Goal: Entertainment & Leisure: Consume media (video, audio)

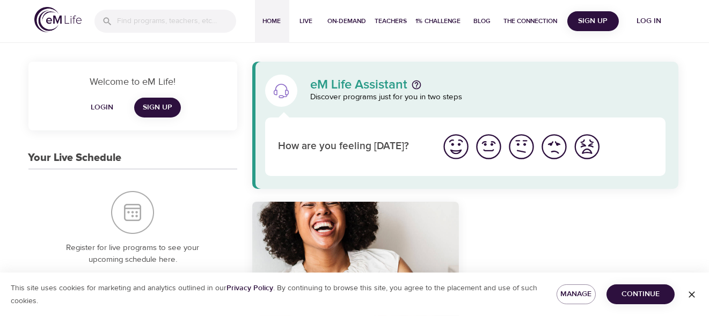
click at [164, 112] on span "Sign Up" at bounding box center [158, 107] width 30 height 13
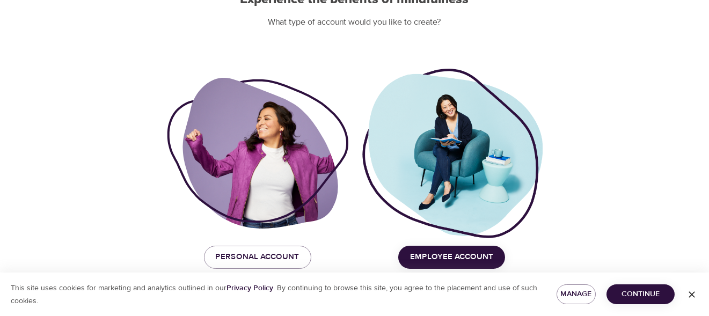
scroll to position [135, 0]
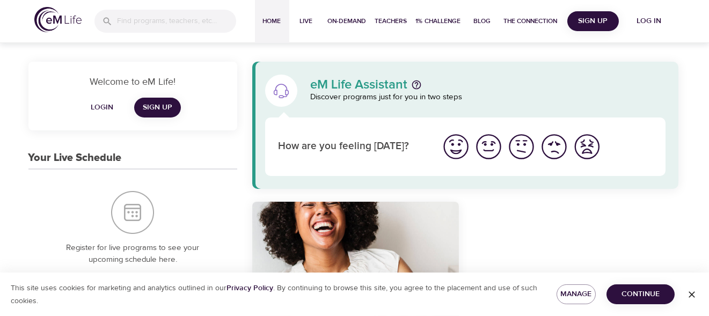
click at [99, 109] on span "Login" at bounding box center [102, 107] width 26 height 13
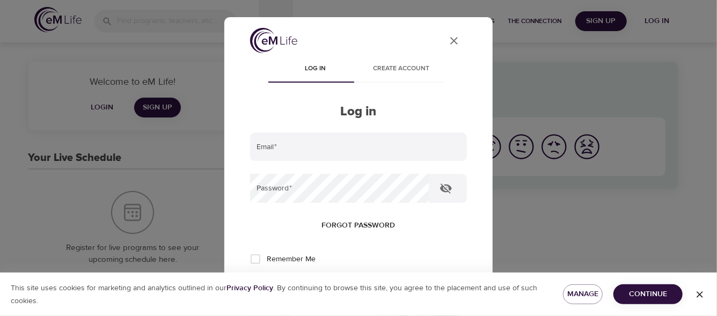
type input "rmexrmd@gmail.com"
click at [314, 71] on span "Log in" at bounding box center [315, 68] width 73 height 11
click at [252, 258] on input "Remember Me" at bounding box center [255, 259] width 23 height 23
checkbox input "true"
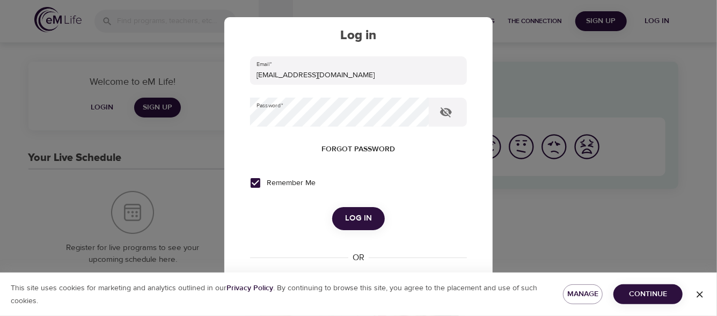
scroll to position [77, 0]
click at [363, 218] on span "Log in" at bounding box center [358, 217] width 27 height 14
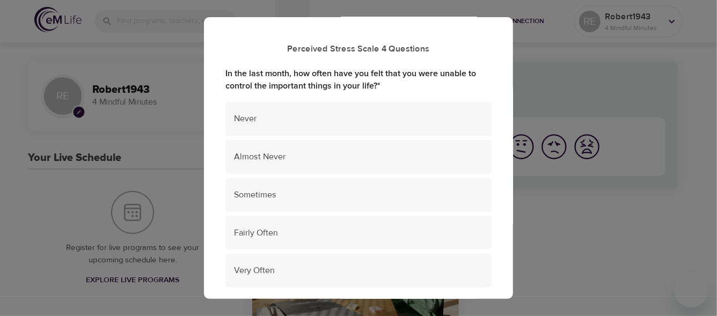
scroll to position [98, 0]
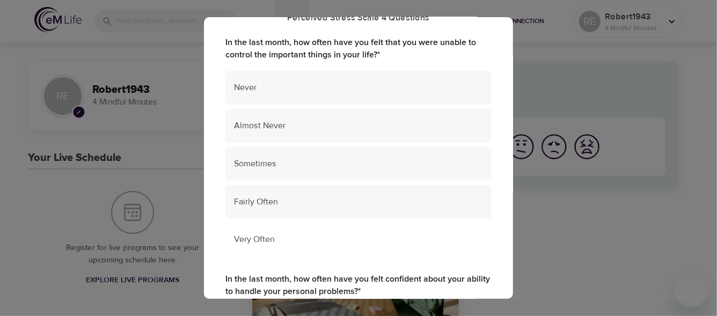
click at [284, 247] on div "Very Often" at bounding box center [358, 240] width 266 height 34
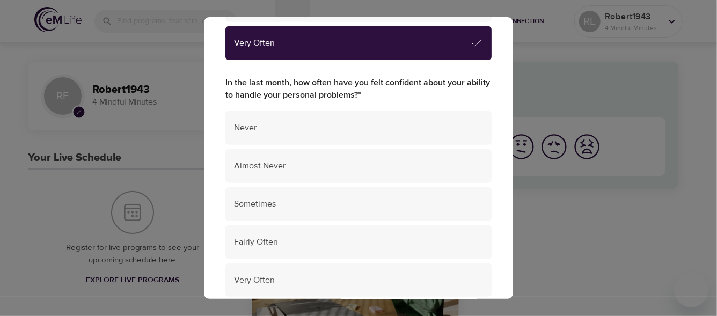
scroll to position [285, 0]
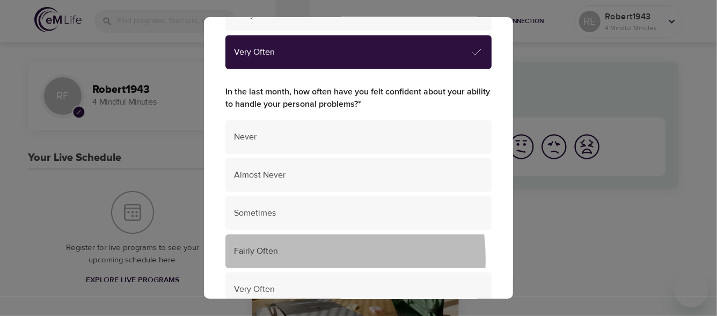
click at [278, 259] on div "Fairly Often" at bounding box center [358, 252] width 266 height 34
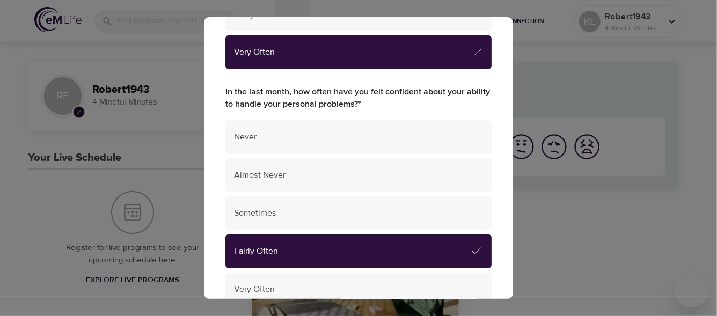
click at [415, 253] on span "Fairly Often" at bounding box center [352, 251] width 236 height 12
click at [479, 252] on div "Fairly Often" at bounding box center [358, 252] width 266 height 34
click at [459, 253] on span "Fairly Often" at bounding box center [352, 251] width 236 height 12
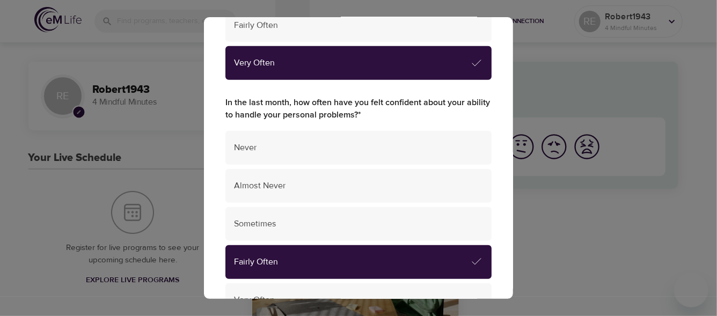
scroll to position [272, 0]
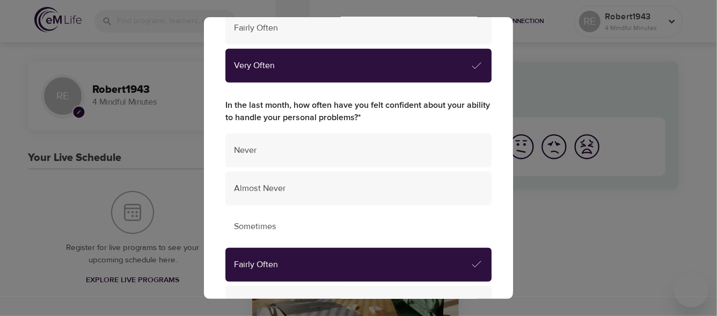
click at [264, 227] on span "Sometimes" at bounding box center [358, 227] width 249 height 12
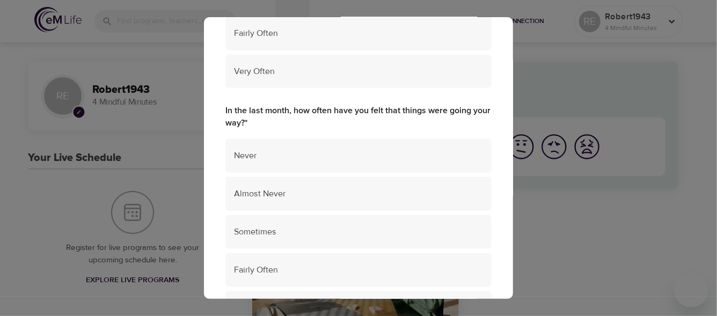
scroll to position [508, 0]
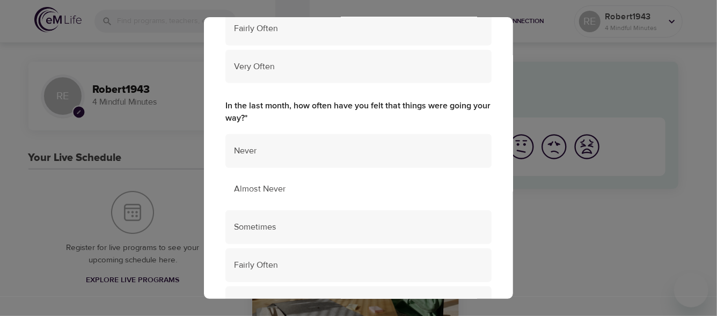
click at [275, 195] on div "Almost Never" at bounding box center [358, 189] width 266 height 34
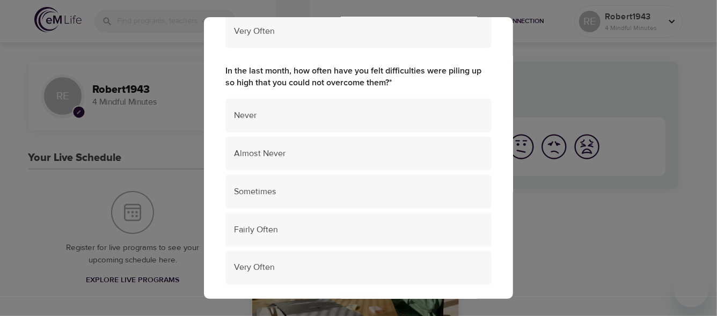
scroll to position [783, 0]
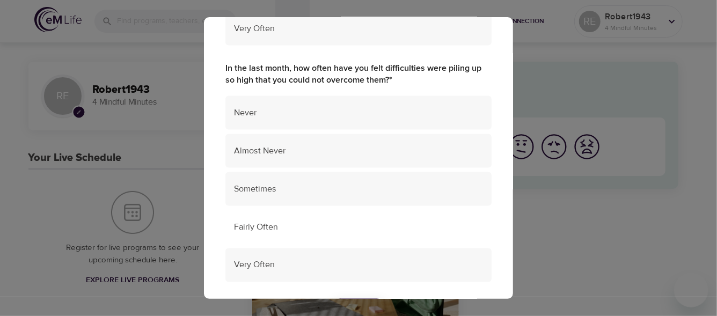
click at [318, 228] on span "Fairly Often" at bounding box center [358, 227] width 249 height 12
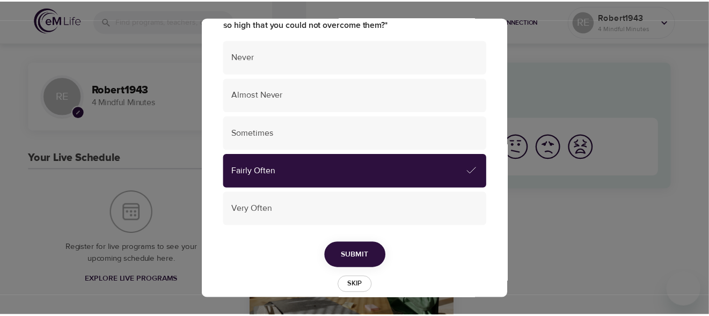
scroll to position [854, 0]
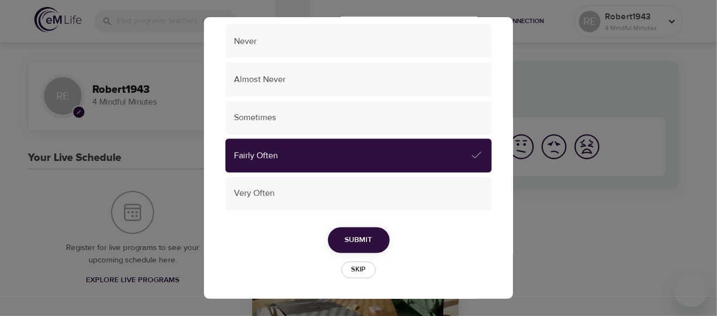
click at [362, 240] on span "Submit" at bounding box center [358, 240] width 27 height 13
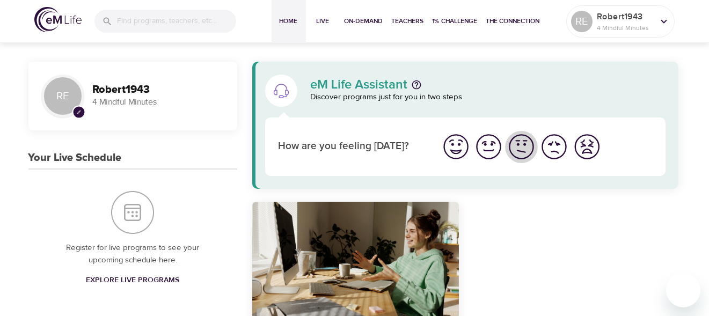
click at [525, 149] on img "I'm feeling ok" at bounding box center [522, 147] width 30 height 30
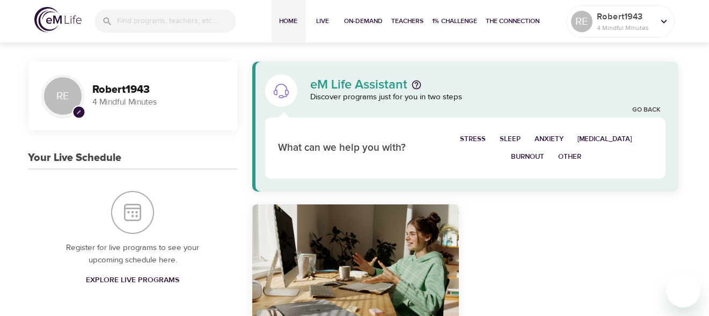
click at [517, 142] on span "Sleep" at bounding box center [510, 139] width 21 height 12
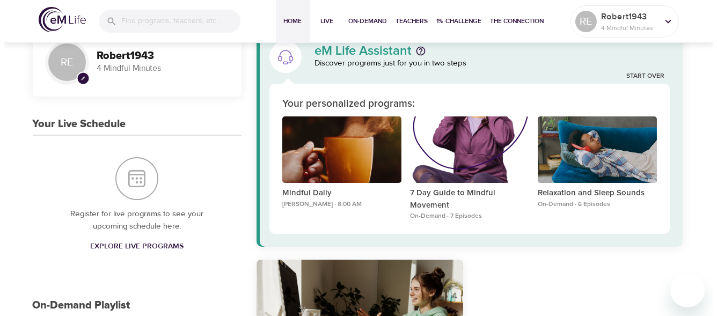
scroll to position [33, 0]
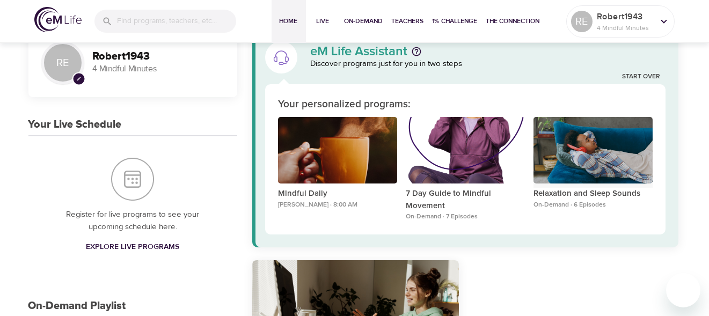
click at [623, 158] on div "Relaxation and Sleep Sounds" at bounding box center [593, 150] width 119 height 67
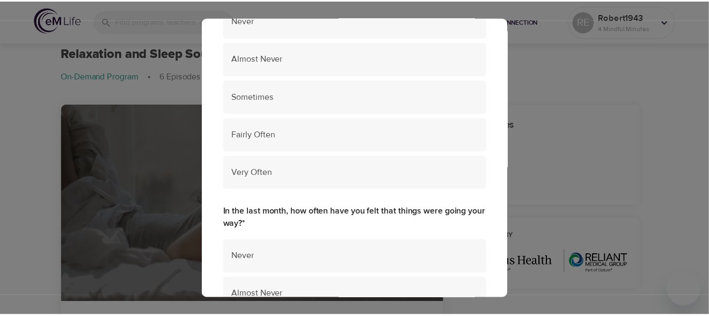
scroll to position [405, 0]
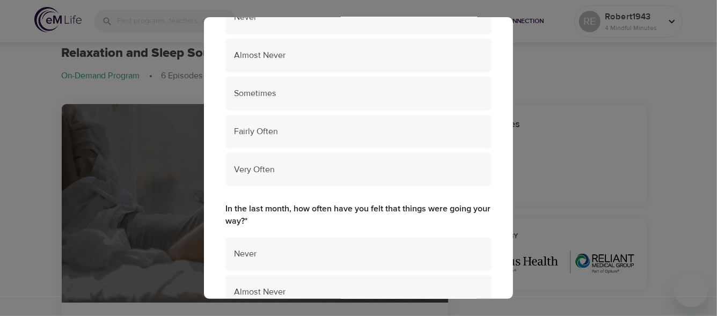
click at [572, 126] on div "Perceived Stress Scale 4 Questions In the last month, how often have you felt t…" at bounding box center [358, 158] width 717 height 316
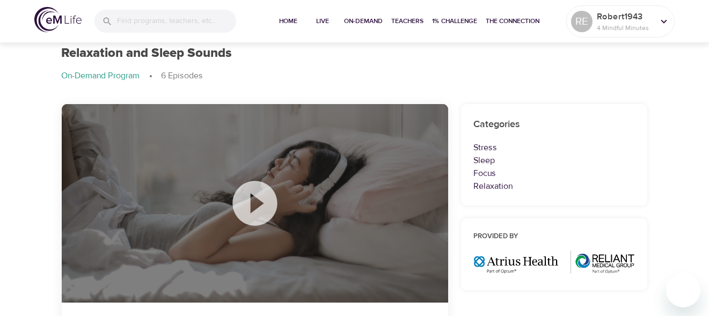
click at [250, 205] on icon at bounding box center [254, 203] width 45 height 45
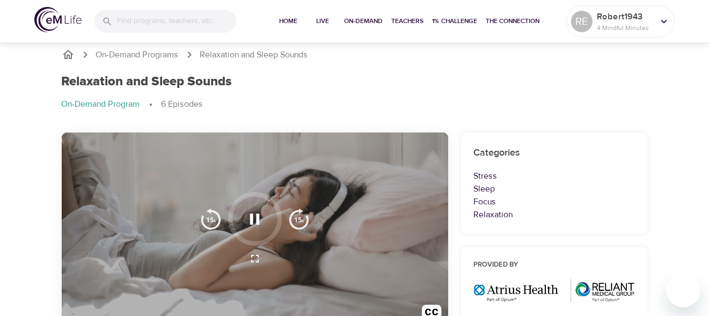
scroll to position [0, 0]
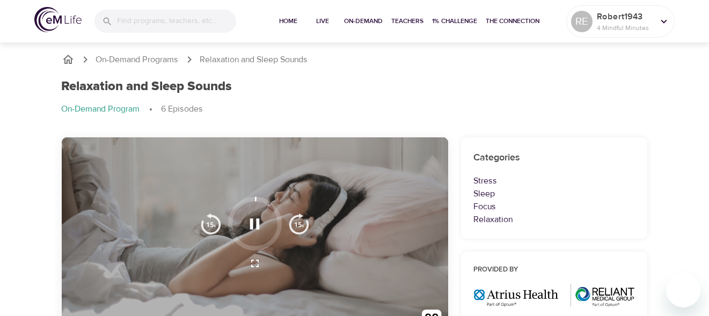
click at [470, 192] on div "Categories Stress Sleep Focus Relaxation" at bounding box center [554, 187] width 187 height 101
click at [487, 194] on p "Sleep" at bounding box center [554, 193] width 161 height 13
click at [480, 192] on p "Sleep" at bounding box center [554, 193] width 161 height 13
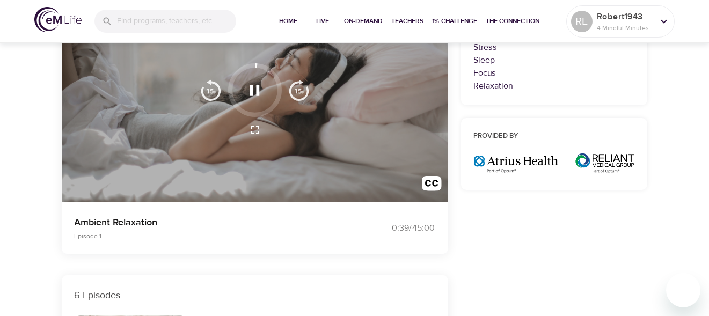
scroll to position [131, 0]
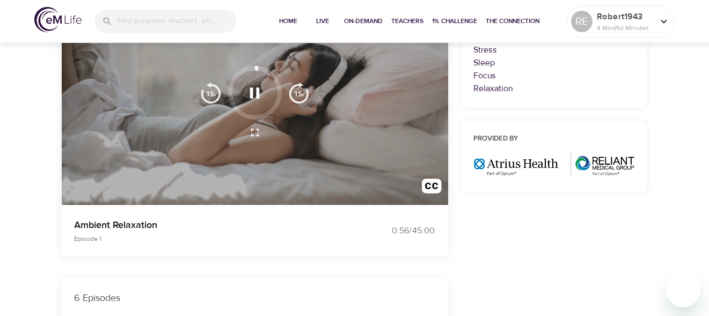
click at [263, 90] on icon "button" at bounding box center [254, 93] width 19 height 19
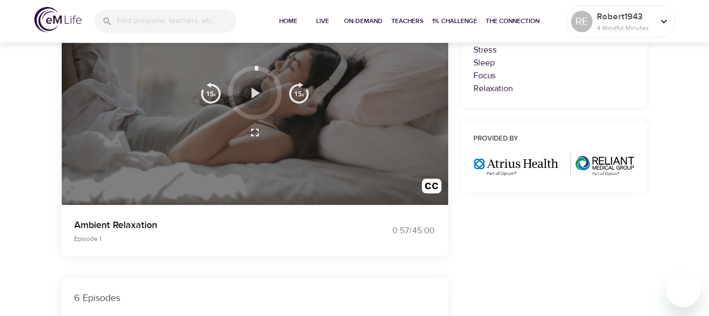
click at [252, 96] on icon "button" at bounding box center [256, 92] width 9 height 11
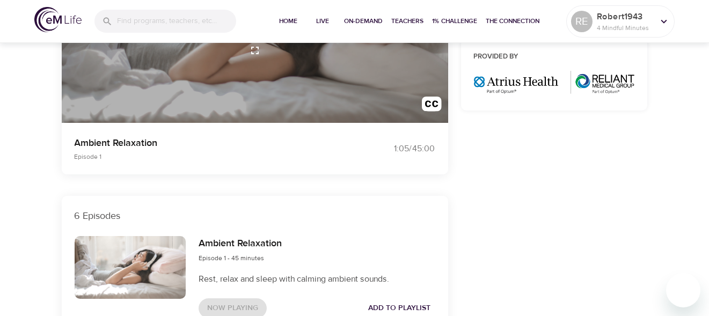
scroll to position [213, 0]
click at [107, 146] on p "Ambient Relaxation" at bounding box center [208, 143] width 267 height 14
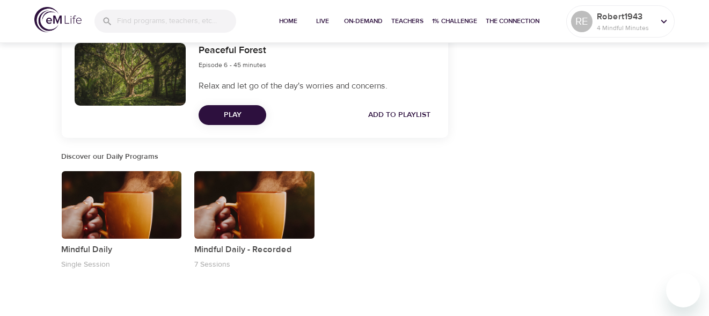
scroll to position [993, 0]
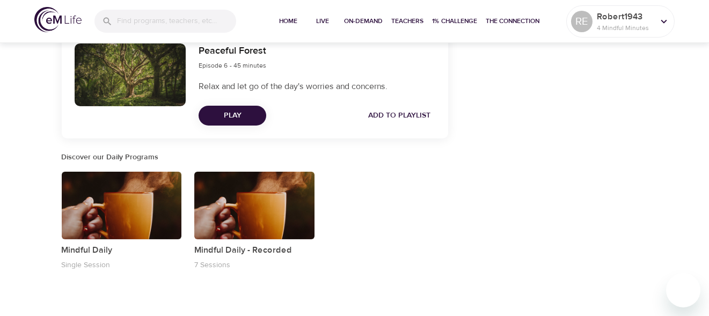
click at [135, 221] on div "button" at bounding box center [122, 206] width 120 height 68
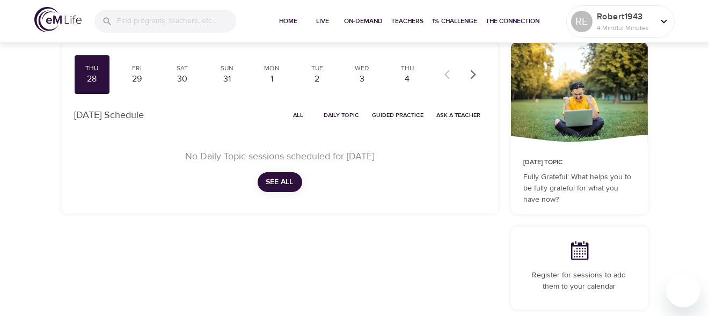
scroll to position [72, 0]
click at [277, 186] on span "See All" at bounding box center [279, 182] width 27 height 13
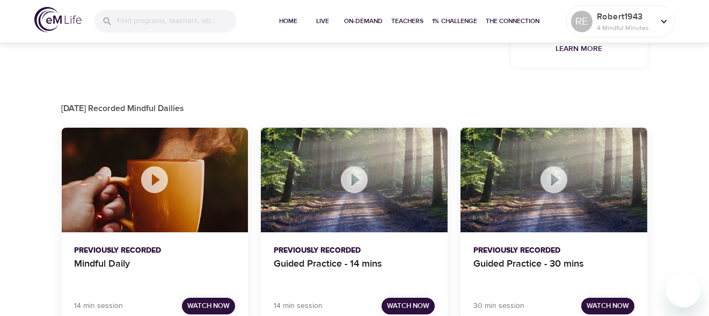
scroll to position [649, 0]
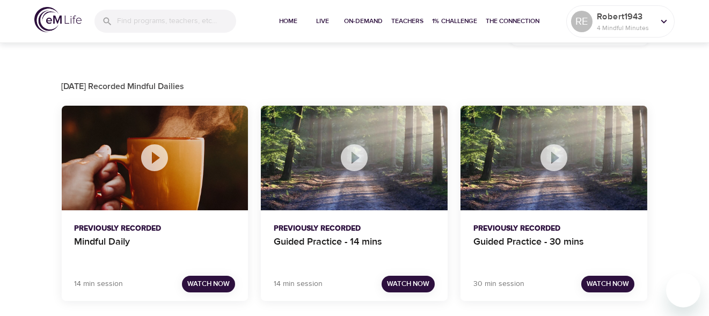
click at [349, 153] on icon at bounding box center [354, 157] width 27 height 27
click at [355, 165] on icon at bounding box center [354, 157] width 27 height 27
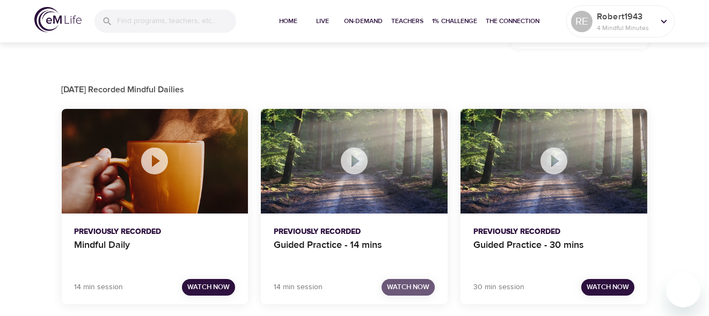
click at [414, 287] on span "Watch Now" at bounding box center [408, 287] width 42 height 12
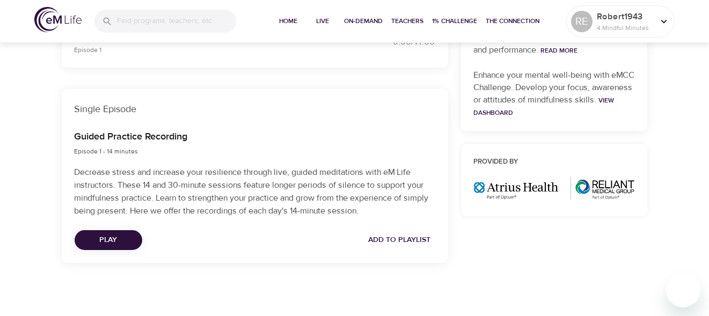
scroll to position [413, 0]
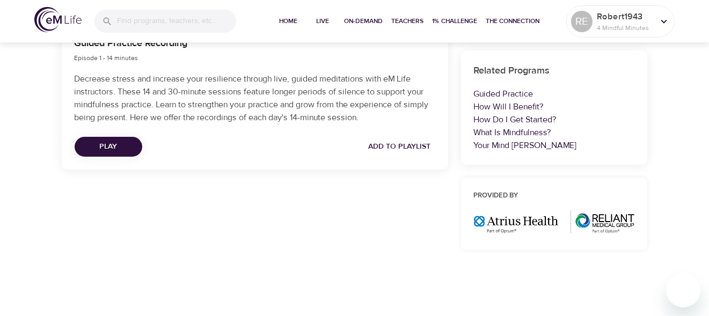
click at [113, 143] on span "Play" at bounding box center [108, 146] width 50 height 13
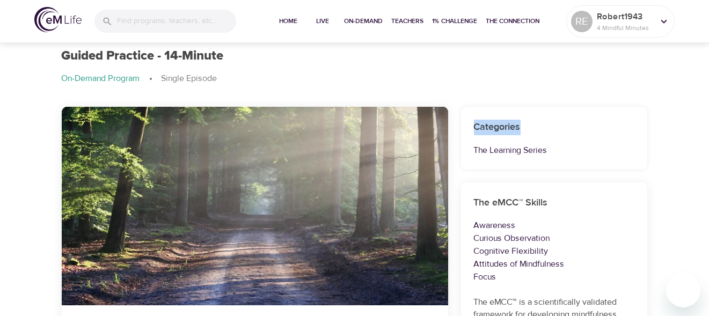
scroll to position [0, 0]
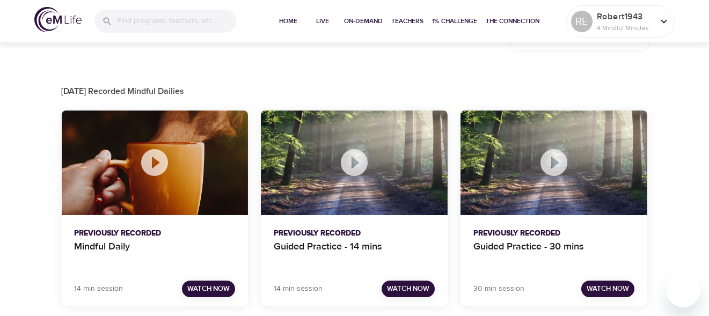
scroll to position [646, 0]
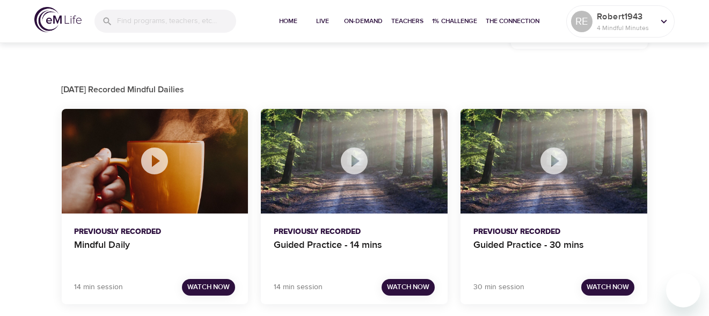
click at [203, 284] on span "Watch Now" at bounding box center [208, 287] width 42 height 12
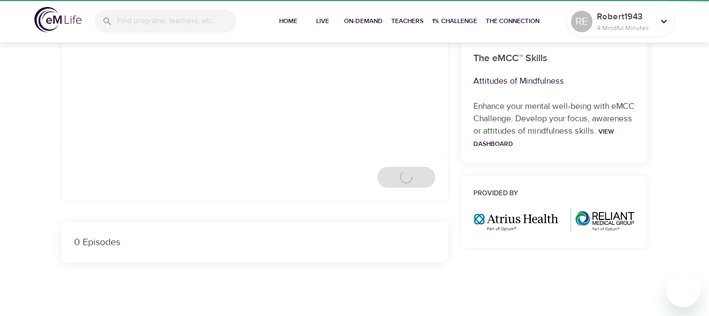
scroll to position [646, 0]
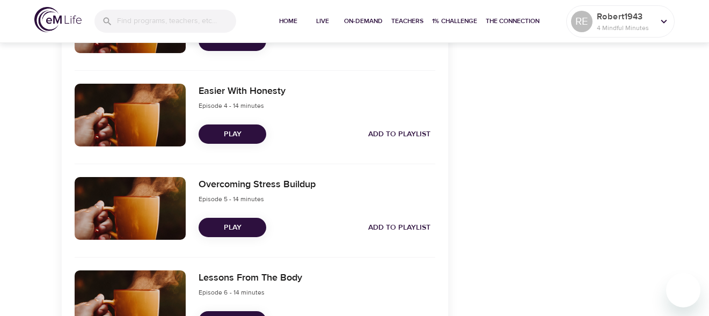
click at [228, 137] on span "Play" at bounding box center [232, 134] width 50 height 13
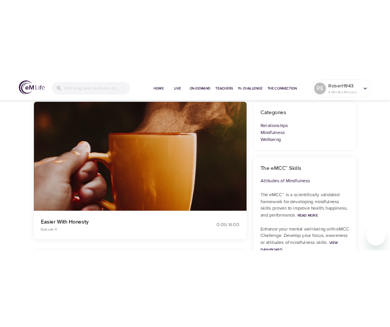
scroll to position [96, 0]
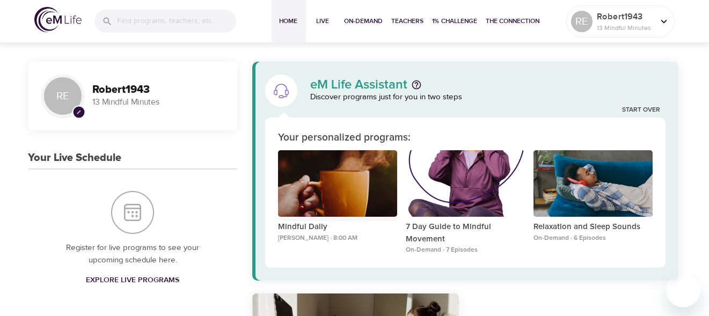
click at [341, 174] on div "Mindful Daily" at bounding box center [337, 183] width 119 height 67
click at [339, 183] on div "Mindful Daily" at bounding box center [337, 183] width 119 height 67
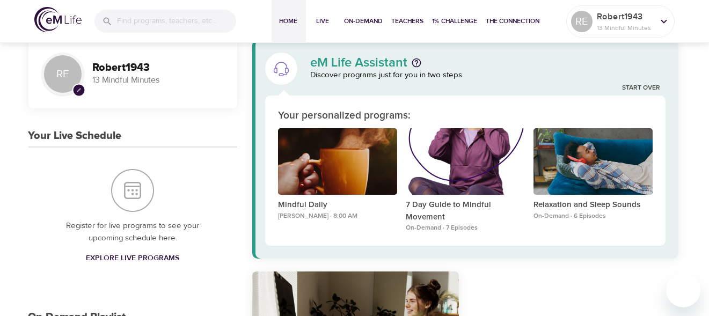
scroll to position [43, 0]
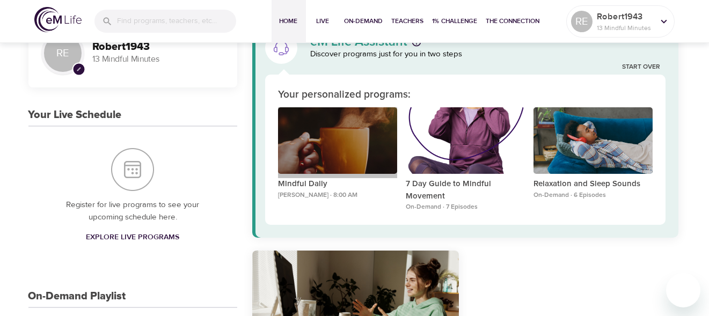
click at [348, 138] on div "Mindful Daily" at bounding box center [337, 140] width 119 height 67
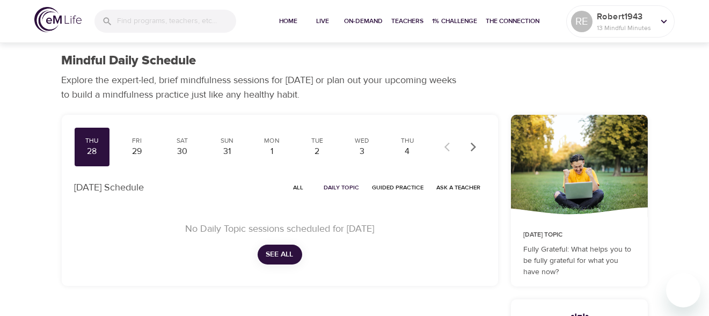
click at [339, 187] on span "Daily Topic" at bounding box center [341, 187] width 35 height 10
click at [185, 239] on div "No Daily Topic sessions scheduled for Today See All" at bounding box center [280, 243] width 411 height 69
click at [282, 254] on span "See All" at bounding box center [279, 254] width 27 height 13
click at [279, 247] on button "See All" at bounding box center [280, 255] width 45 height 20
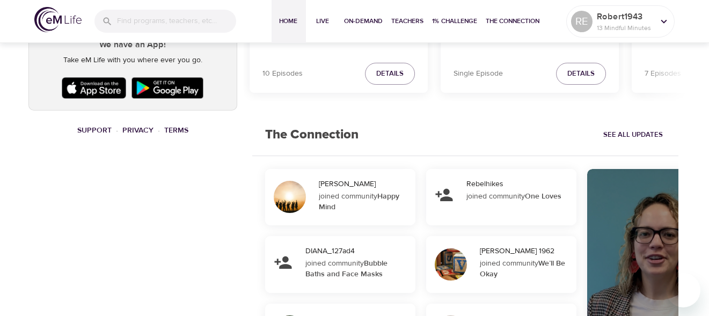
scroll to position [725, 0]
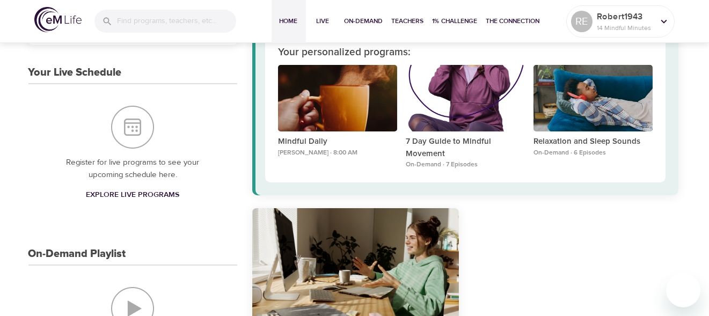
scroll to position [86, 0]
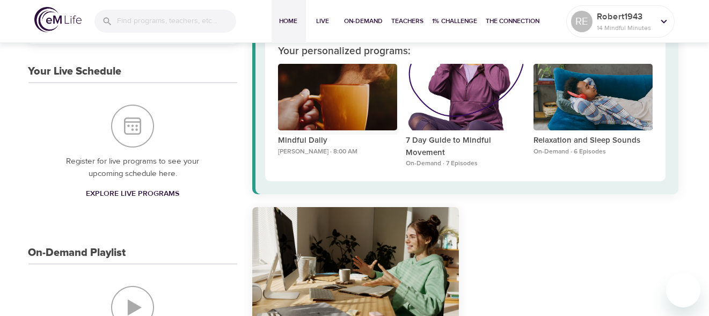
click at [348, 96] on div "Mindful Daily" at bounding box center [337, 97] width 119 height 67
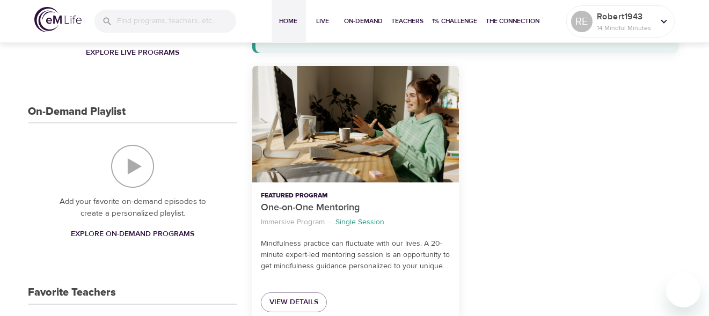
scroll to position [233, 0]
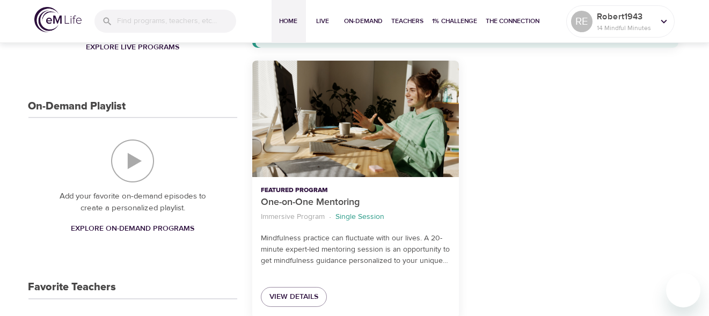
click at [364, 218] on p "Single Session" at bounding box center [359, 216] width 49 height 11
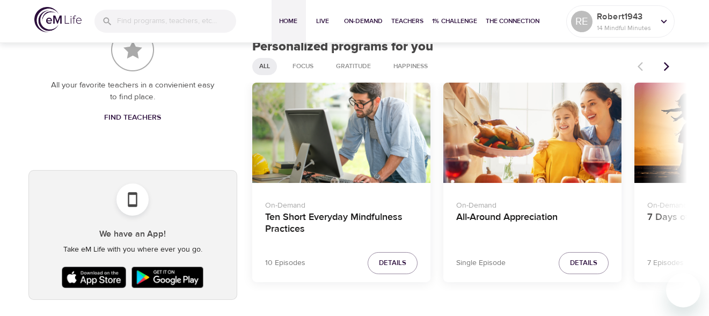
scroll to position [527, 0]
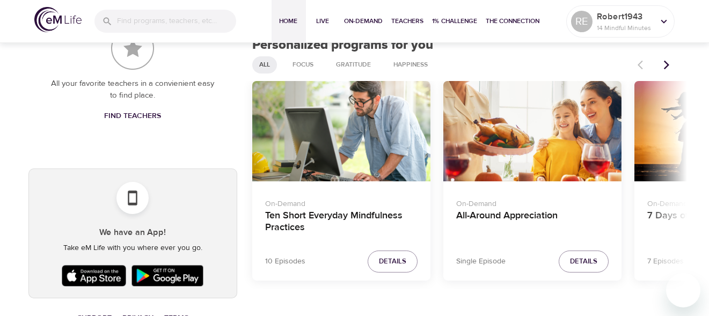
click at [386, 258] on span "Details" at bounding box center [392, 261] width 27 height 12
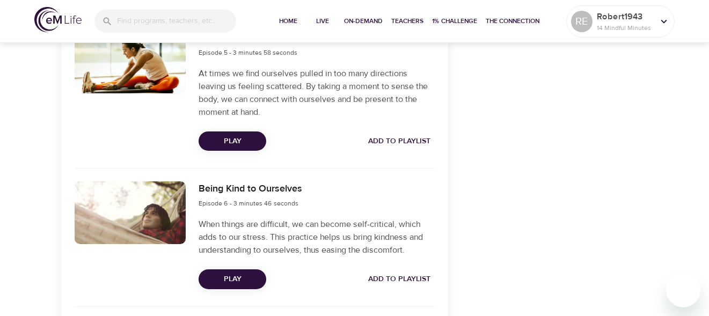
scroll to position [948, 0]
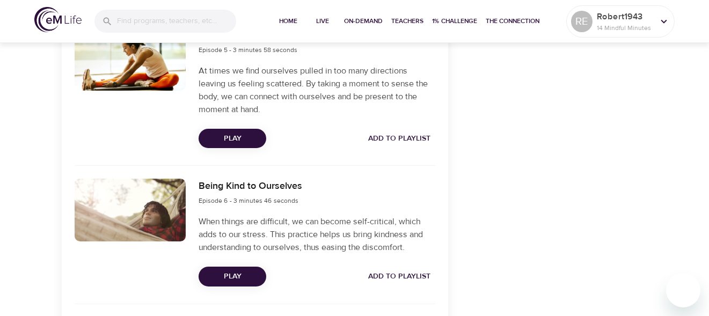
click at [228, 275] on span "Play" at bounding box center [232, 276] width 50 height 13
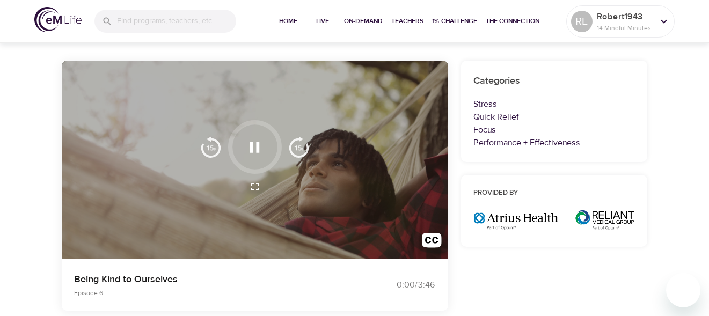
scroll to position [83, 0]
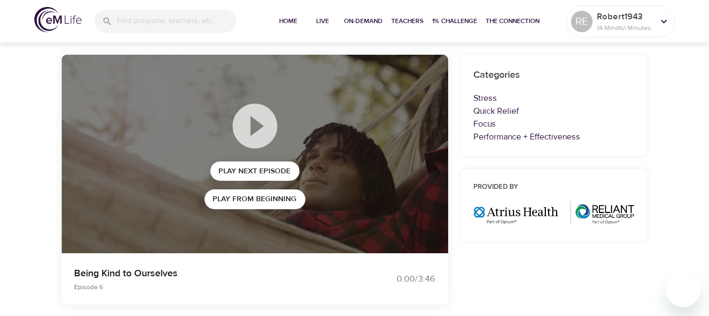
click at [129, 295] on div "Being Kind to Ourselves Episode 6" at bounding box center [208, 279] width 280 height 39
click at [149, 290] on p "Episode 6" at bounding box center [208, 287] width 267 height 10
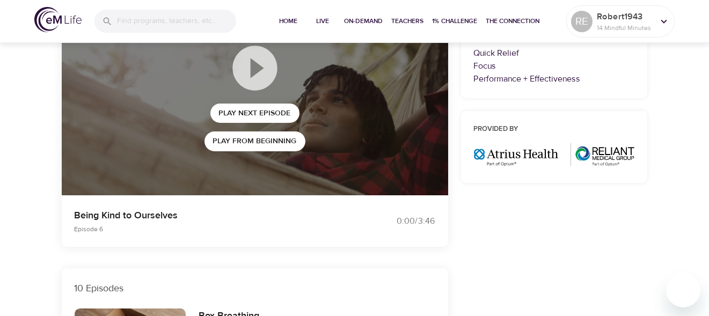
scroll to position [135, 0]
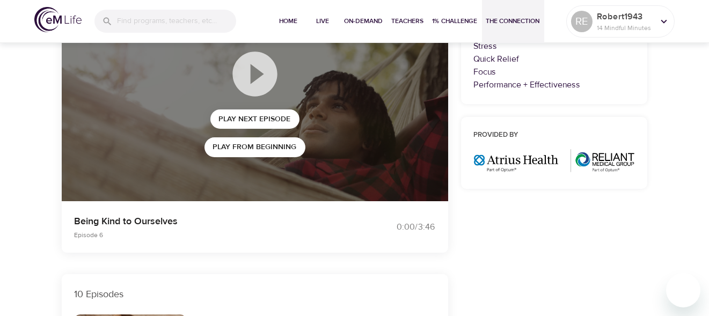
click at [501, 5] on button "The Connection" at bounding box center [513, 21] width 62 height 43
